Goal: Task Accomplishment & Management: Use online tool/utility

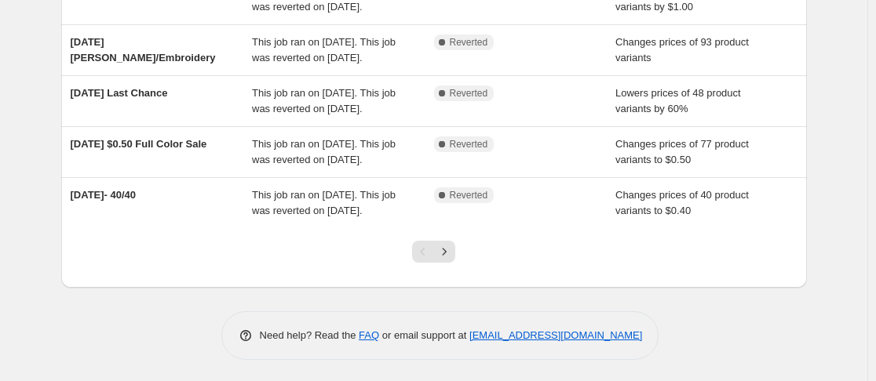
scroll to position [462, 0]
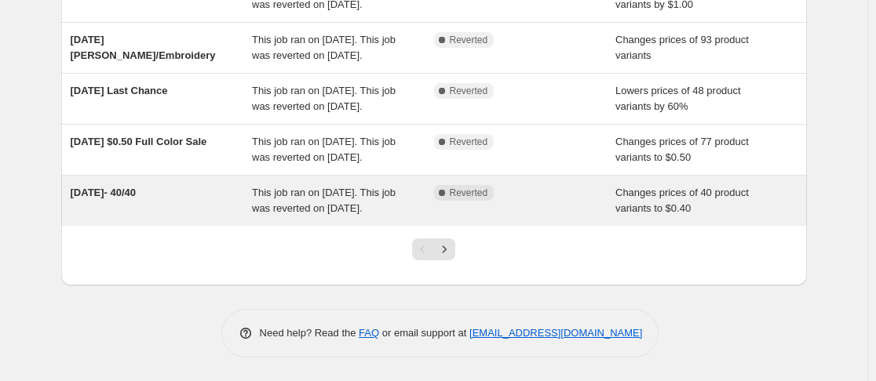
click at [278, 214] on span "This job ran on [DATE]. This job was reverted on [DATE]." at bounding box center [324, 200] width 144 height 27
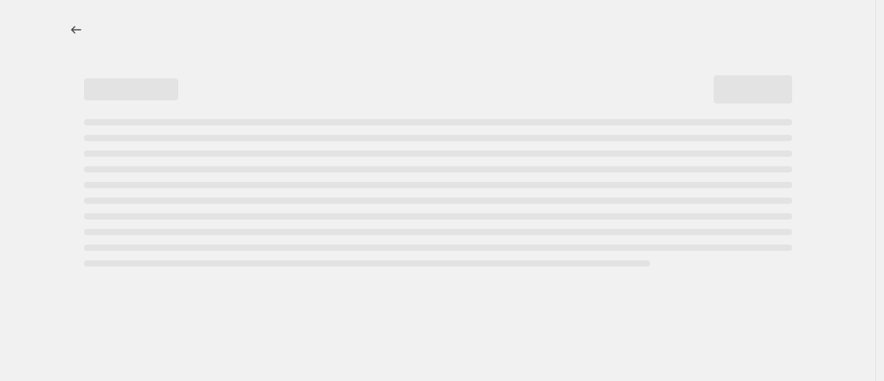
select select "no_change"
select select "collection"
select select "not_equal"
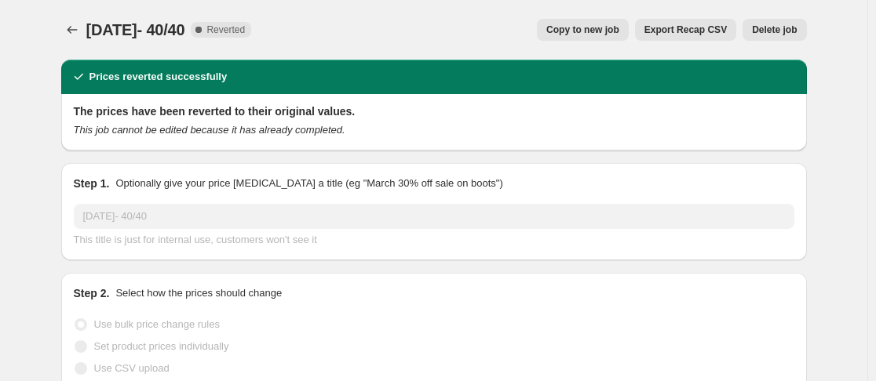
click at [608, 28] on span "Copy to new job" at bounding box center [582, 30] width 73 height 13
select select "no_change"
select select "collection"
select select "not_equal"
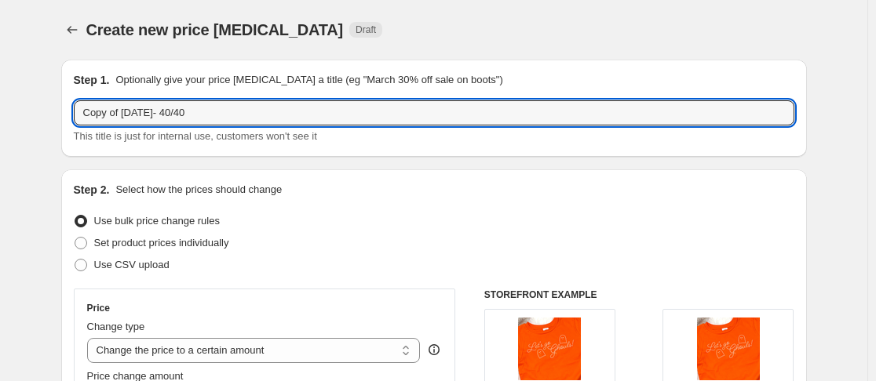
drag, startPoint x: 127, startPoint y: 115, endPoint x: 46, endPoint y: 131, distance: 82.5
type input "[DATE]- 40/40"
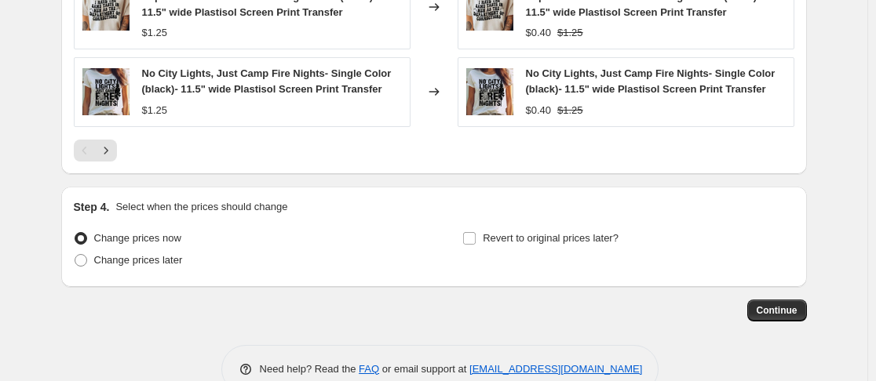
scroll to position [1258, 0]
click at [85, 261] on span at bounding box center [81, 260] width 13 height 13
click at [75, 254] on input "Change prices later" at bounding box center [75, 254] width 1 height 1
radio input "true"
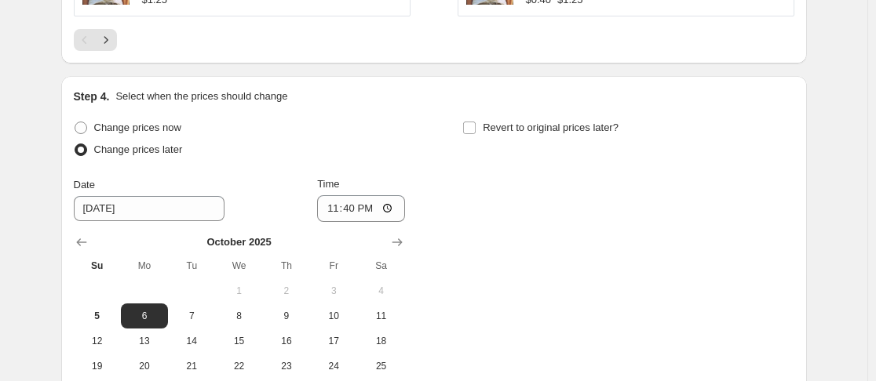
scroll to position [1369, 0]
click at [333, 212] on input "23:40" at bounding box center [361, 208] width 88 height 27
type input "00:00"
click at [474, 127] on input "Revert to original prices later?" at bounding box center [469, 127] width 13 height 13
checkbox input "true"
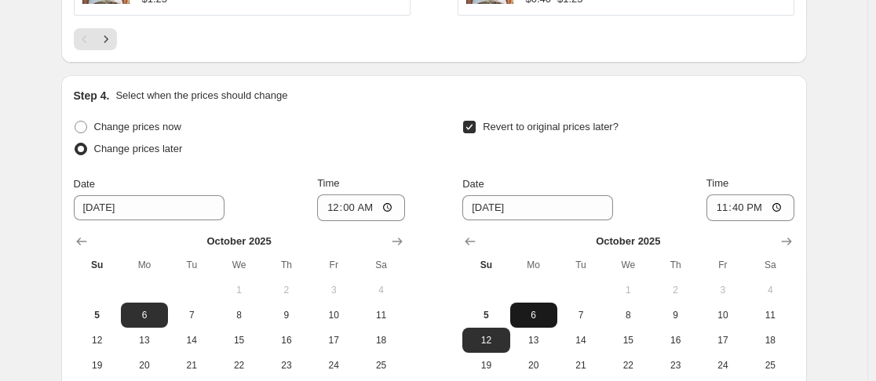
click at [546, 316] on span "6" at bounding box center [533, 315] width 35 height 13
type input "[DATE]"
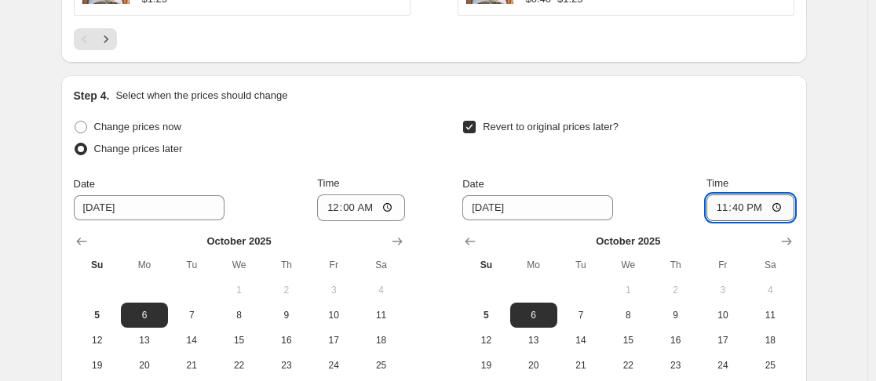
click at [743, 212] on input "23:40" at bounding box center [750, 208] width 88 height 27
type input "23:59"
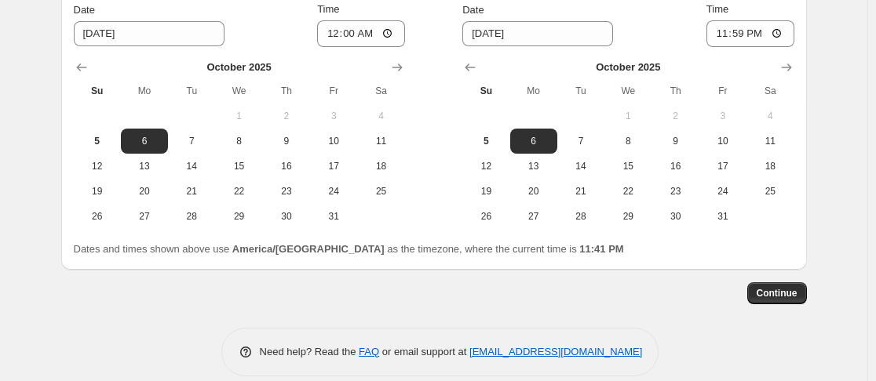
scroll to position [1562, 0]
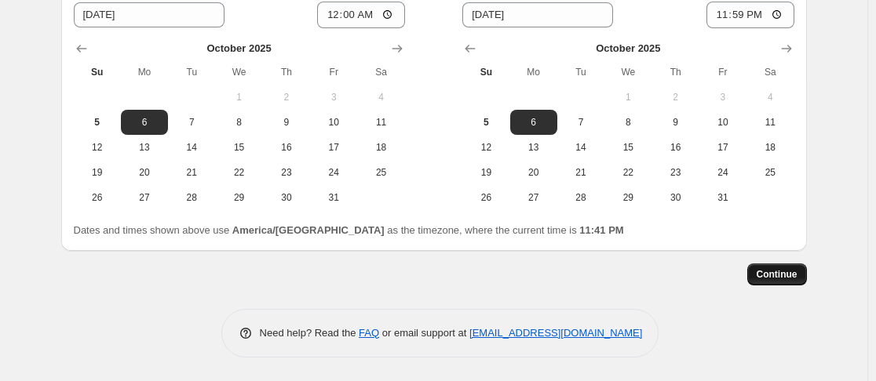
click at [797, 280] on span "Continue" at bounding box center [777, 274] width 41 height 13
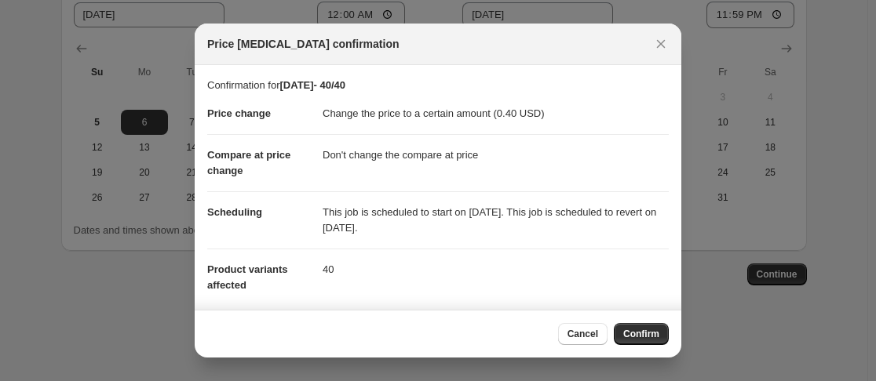
scroll to position [131, 0]
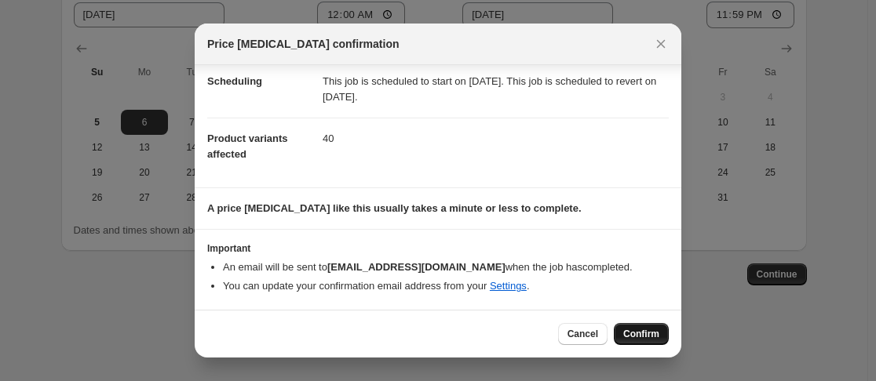
click at [653, 334] on span "Confirm" at bounding box center [641, 334] width 36 height 13
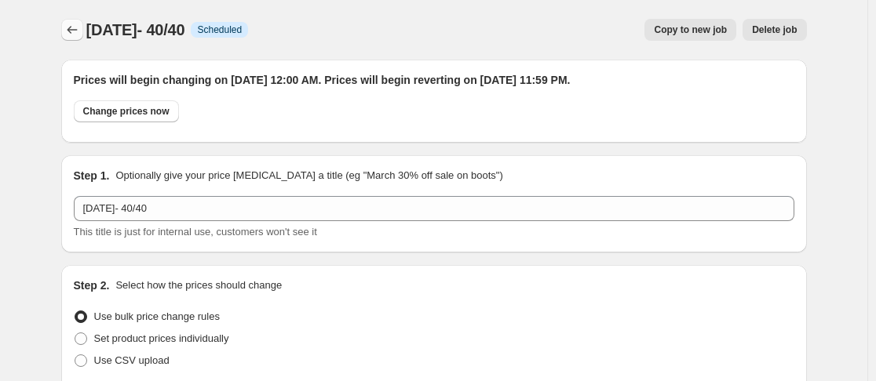
click at [70, 35] on icon "Price change jobs" at bounding box center [72, 30] width 16 height 16
